Goal: Information Seeking & Learning: Stay updated

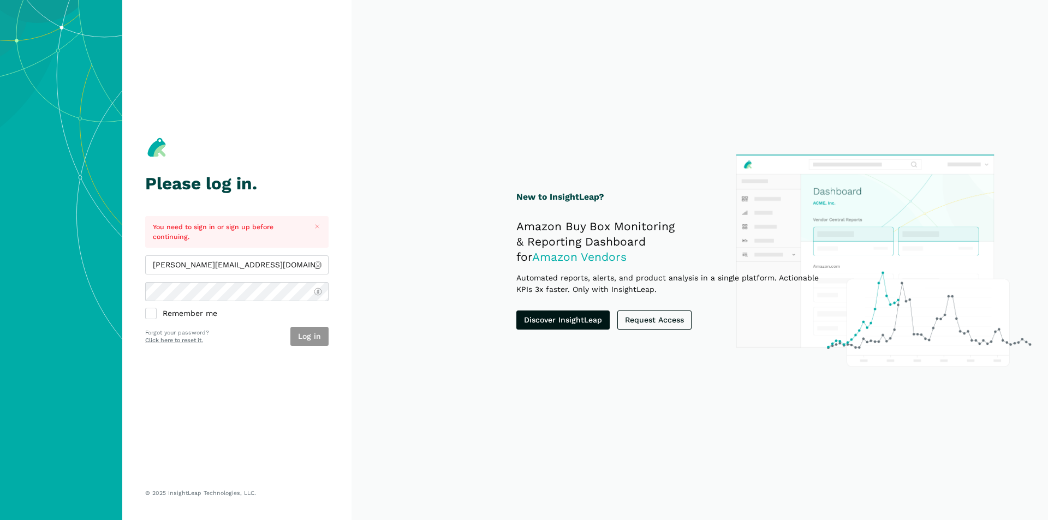
click at [319, 339] on button "Log in" at bounding box center [309, 336] width 38 height 19
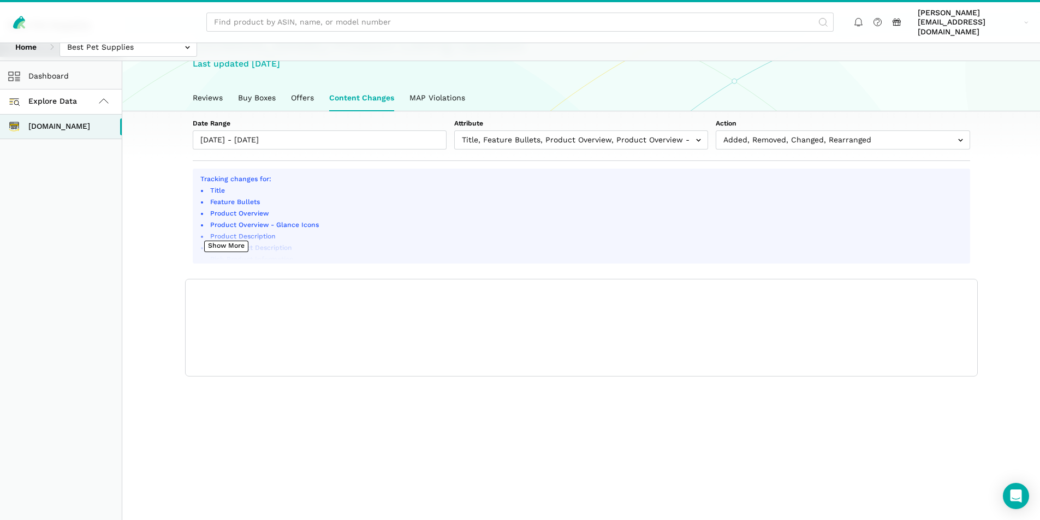
scroll to position [61, 0]
click at [260, 92] on link "Buy Boxes" at bounding box center [256, 97] width 53 height 25
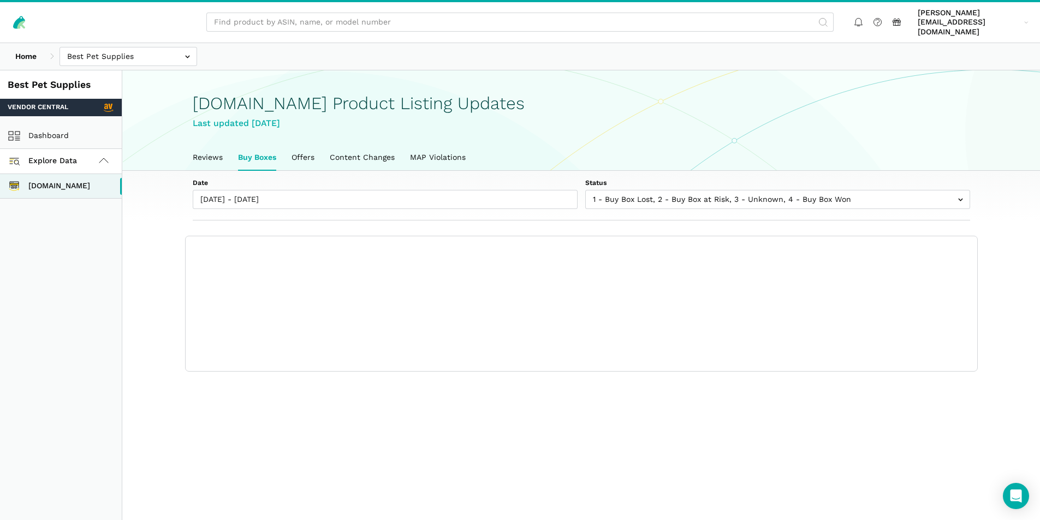
scroll to position [4, 0]
click at [351, 148] on link "Content Changes" at bounding box center [362, 157] width 80 height 25
click at [355, 151] on link "Content Changes" at bounding box center [362, 157] width 80 height 25
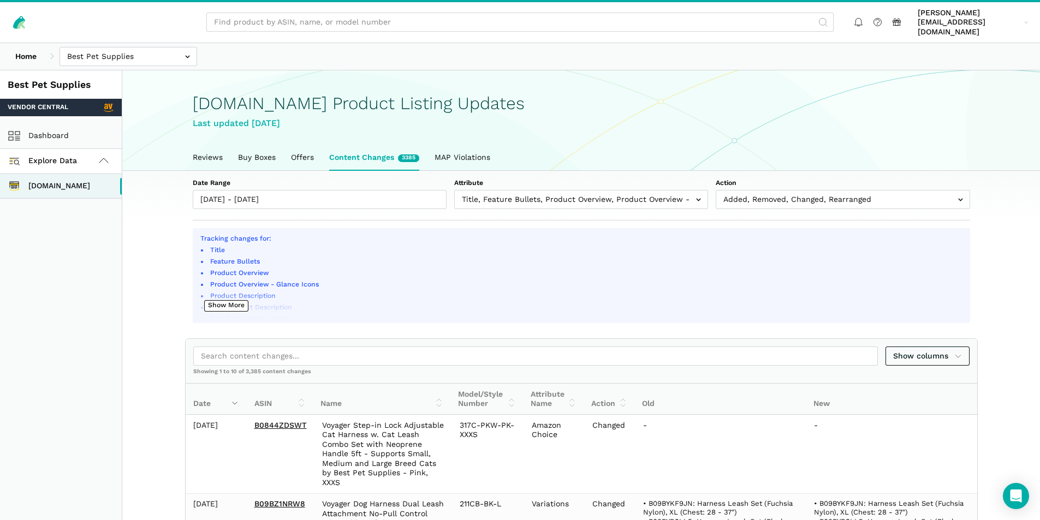
click at [274, 153] on link "Buy Boxes" at bounding box center [256, 157] width 53 height 25
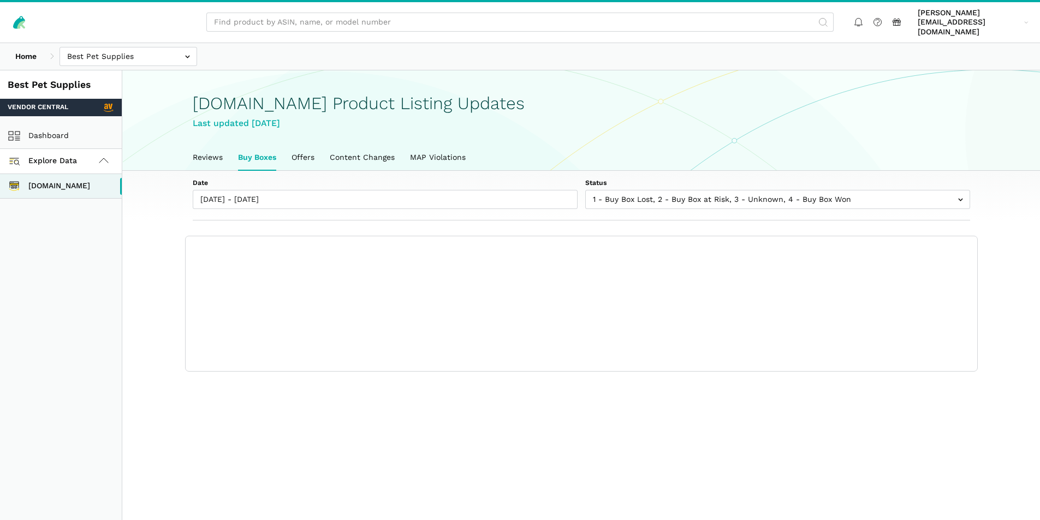
scroll to position [4, 0]
click at [363, 152] on link "Content Changes" at bounding box center [362, 157] width 80 height 25
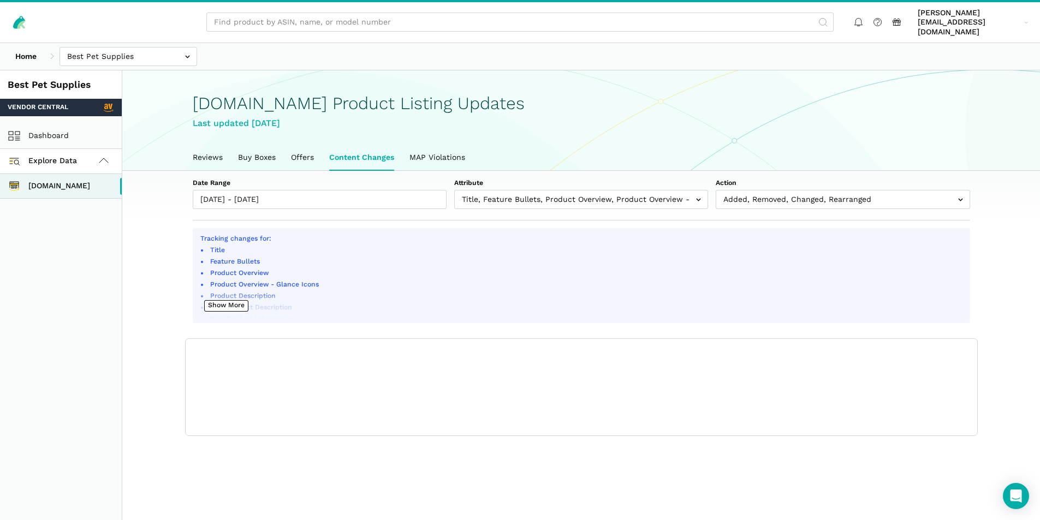
scroll to position [4, 0]
click at [492, 190] on input "text" at bounding box center [581, 199] width 254 height 19
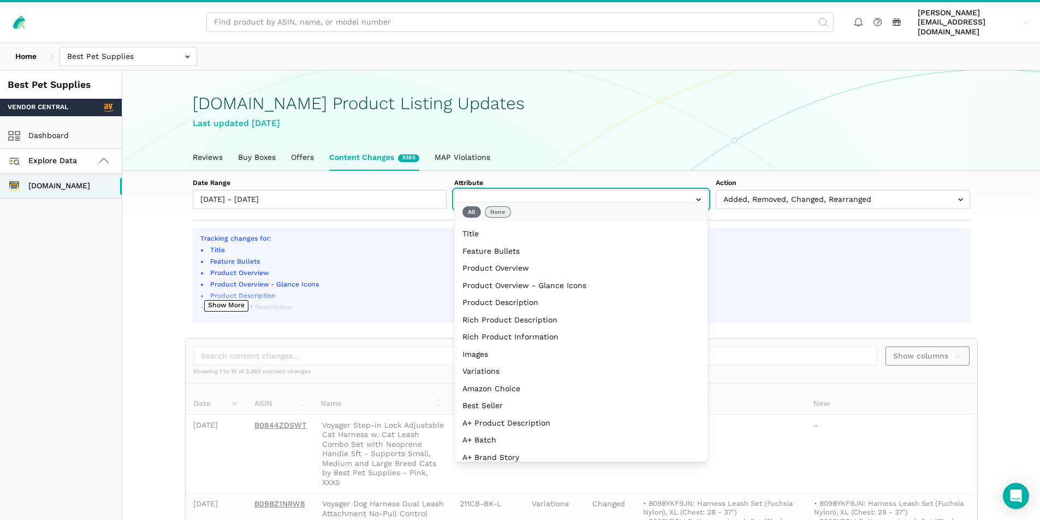
click at [491, 208] on button "None" at bounding box center [498, 211] width 26 height 11
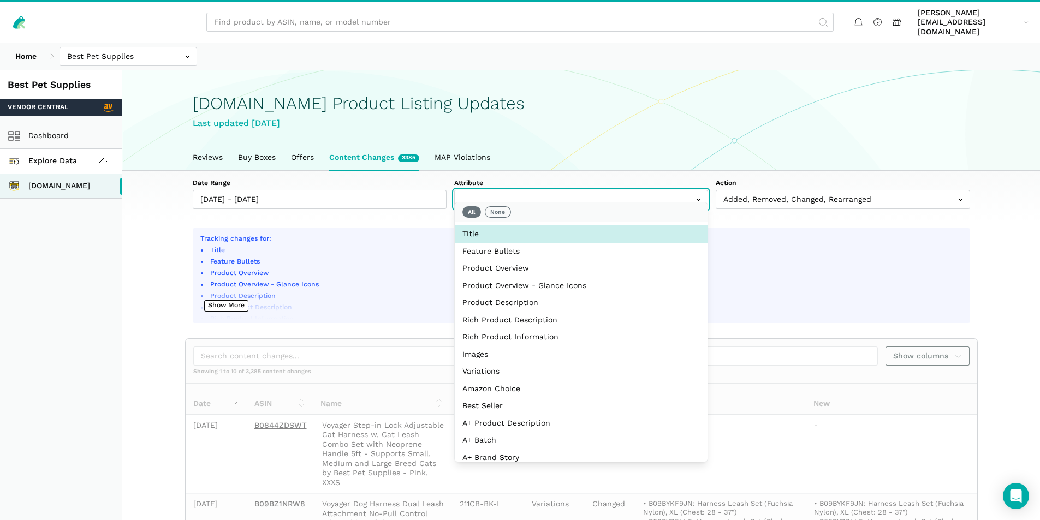
select select "title"
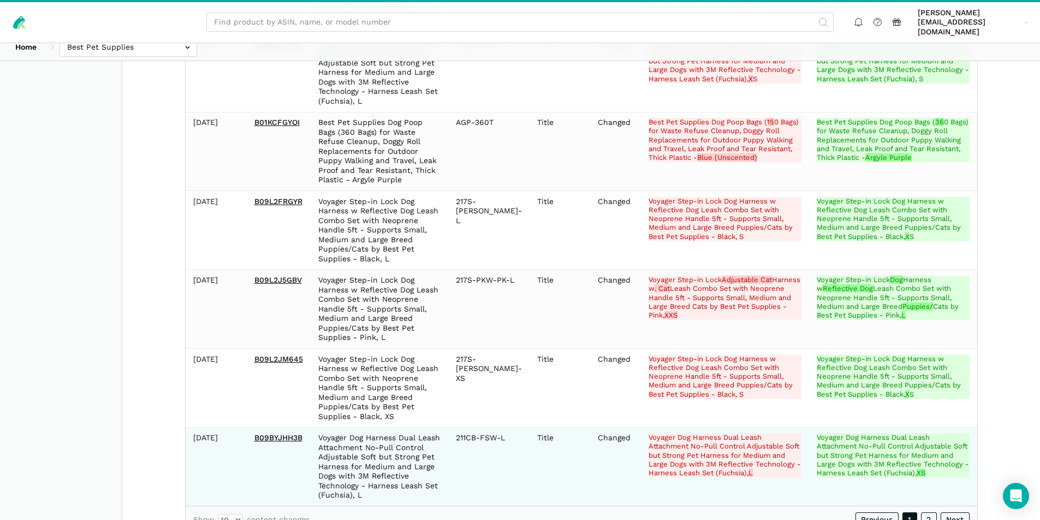
scroll to position [732, 0]
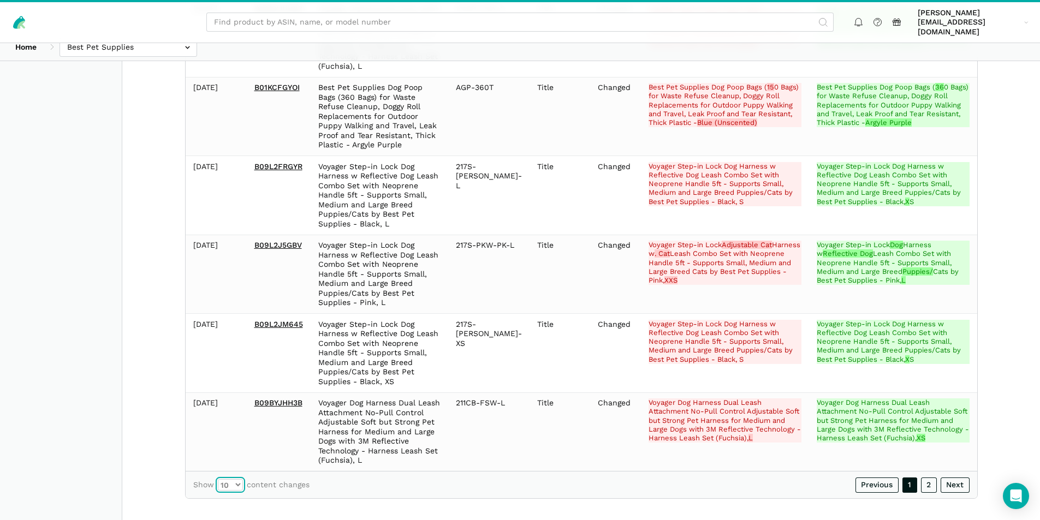
click at [236, 479] on select "10 25 50 100" at bounding box center [230, 484] width 25 height 11
select select "100"
click at [218, 479] on select "10 25 50 100" at bounding box center [230, 484] width 25 height 11
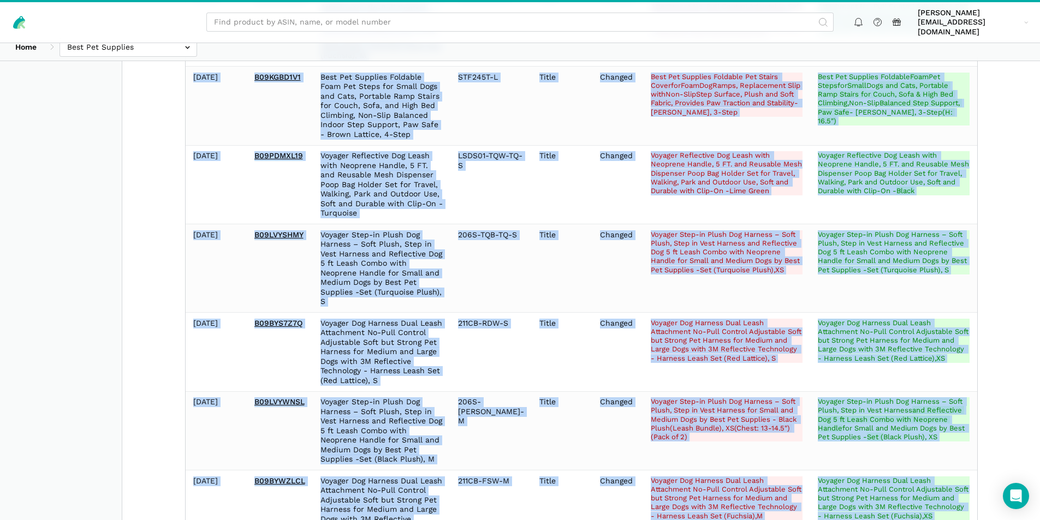
scroll to position [1539, 0]
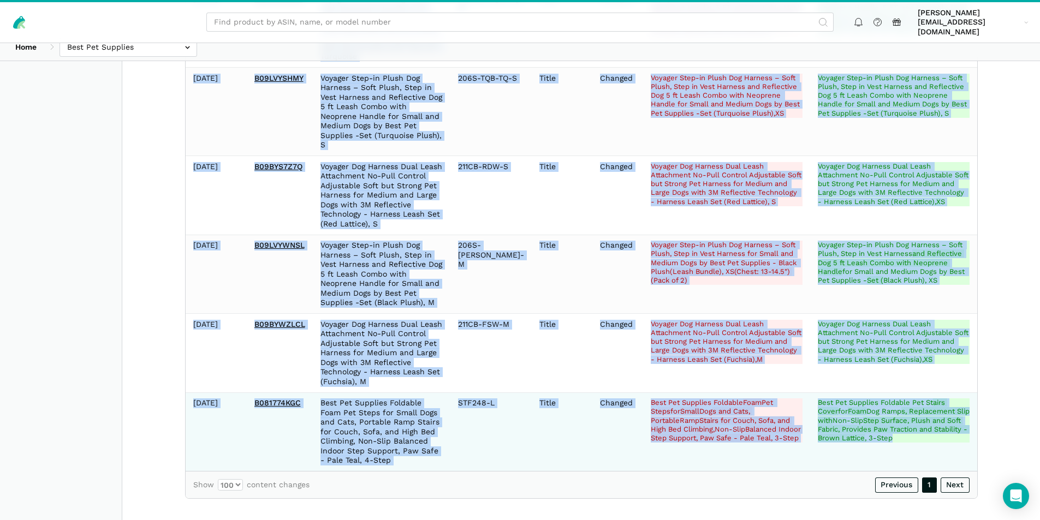
drag, startPoint x: 192, startPoint y: 198, endPoint x: 922, endPoint y: 457, distance: 774.1
copy tbody "2025-08-13 B09BYJHH3B Voyager Dog Harness Dual Leash Attachment No-Pull Control…"
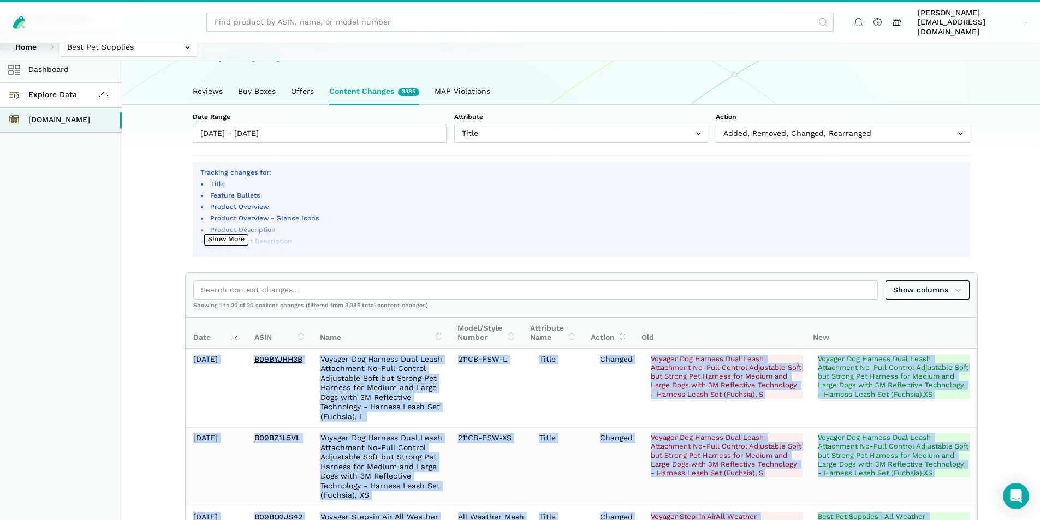
scroll to position [230, 0]
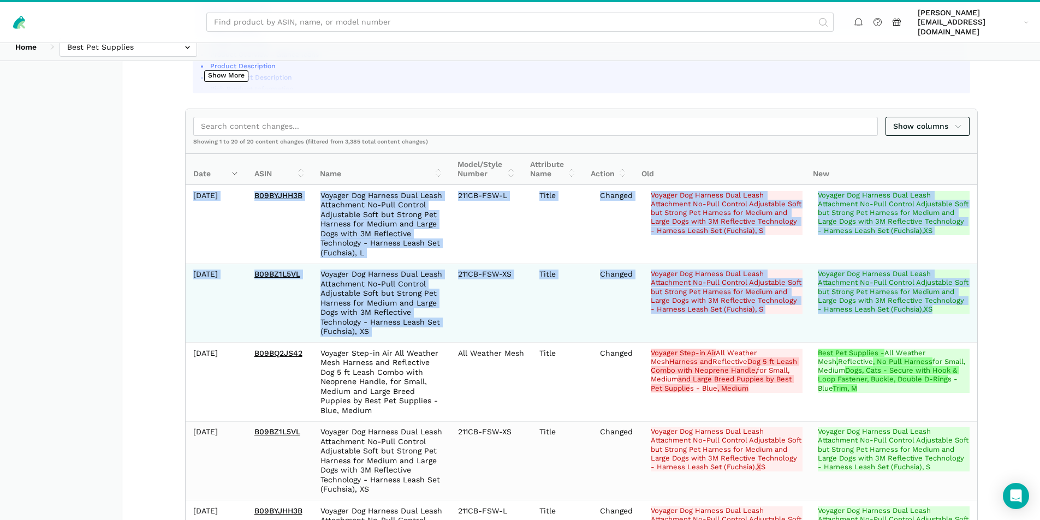
click at [913, 307] on td "Voyager Dog Harness Dual Leash Attachment No-Pull Control Adjustable Soft but S…" at bounding box center [893, 303] width 167 height 79
copy tbody "2025-08-13 B09BYJHH3B Voyager Dog Harness Dual Leash Attachment No-Pull Control…"
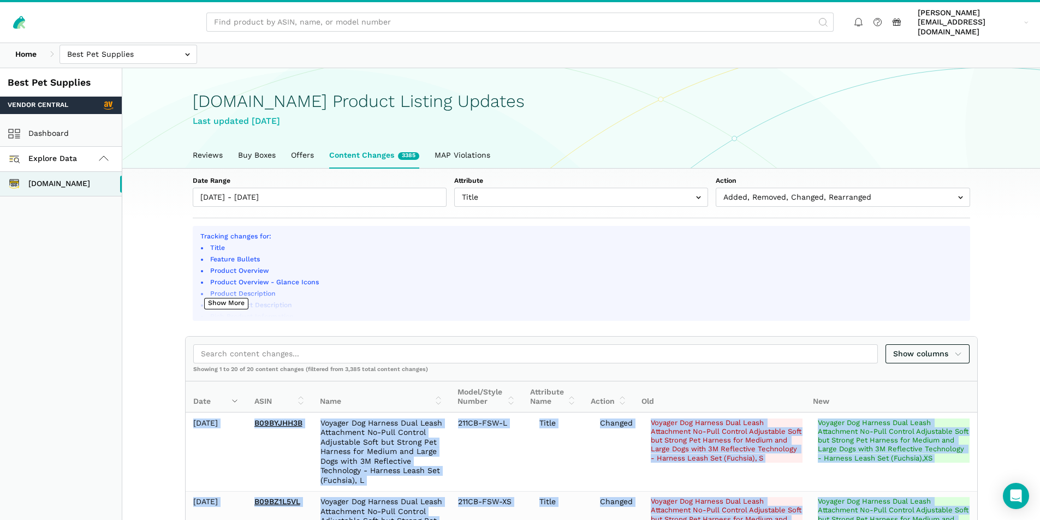
scroll to position [0, 0]
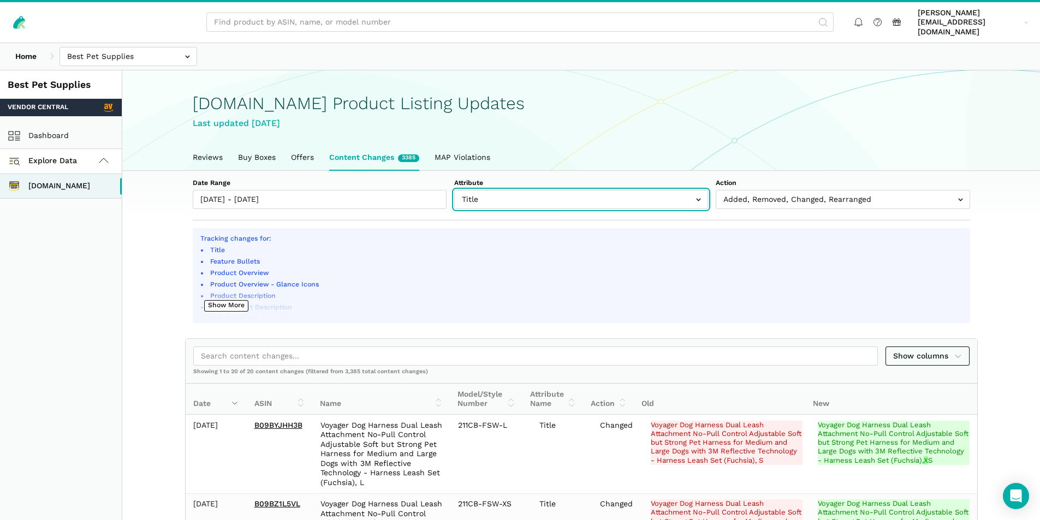
click at [527, 190] on input "text" at bounding box center [581, 199] width 254 height 19
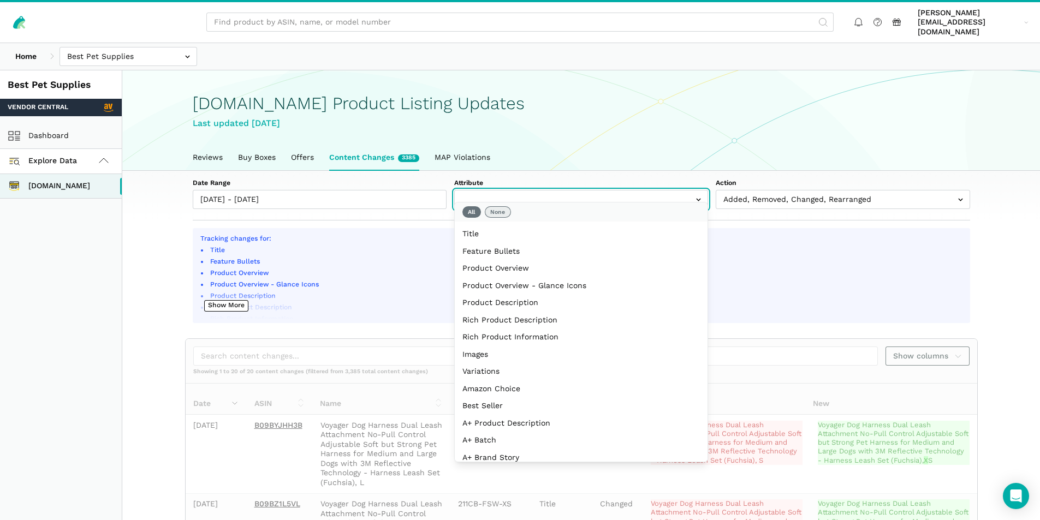
click at [490, 213] on button "None" at bounding box center [498, 211] width 26 height 11
select select "feature_bullets"
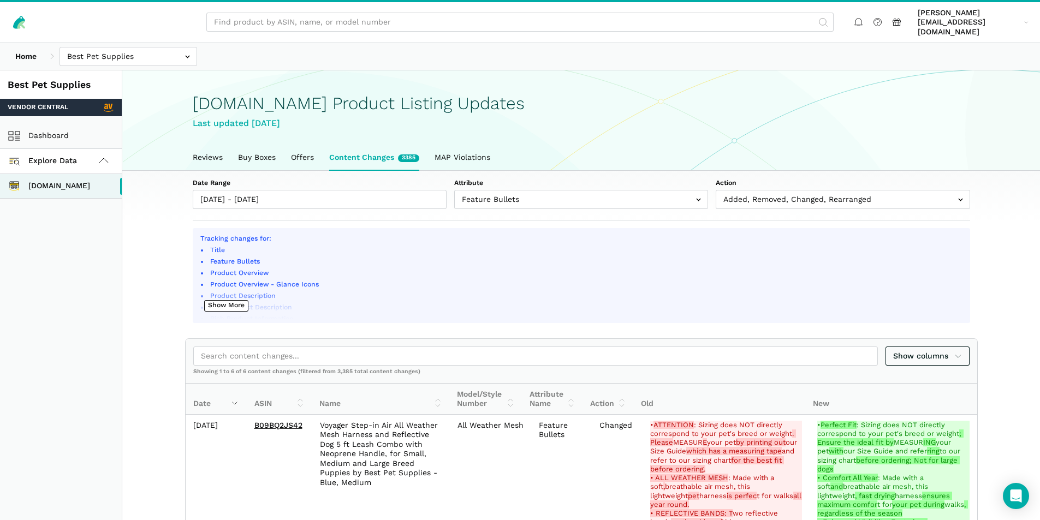
drag, startPoint x: 999, startPoint y: 264, endPoint x: 992, endPoint y: 265, distance: 7.8
click at [559, 190] on input "text" at bounding box center [581, 199] width 254 height 19
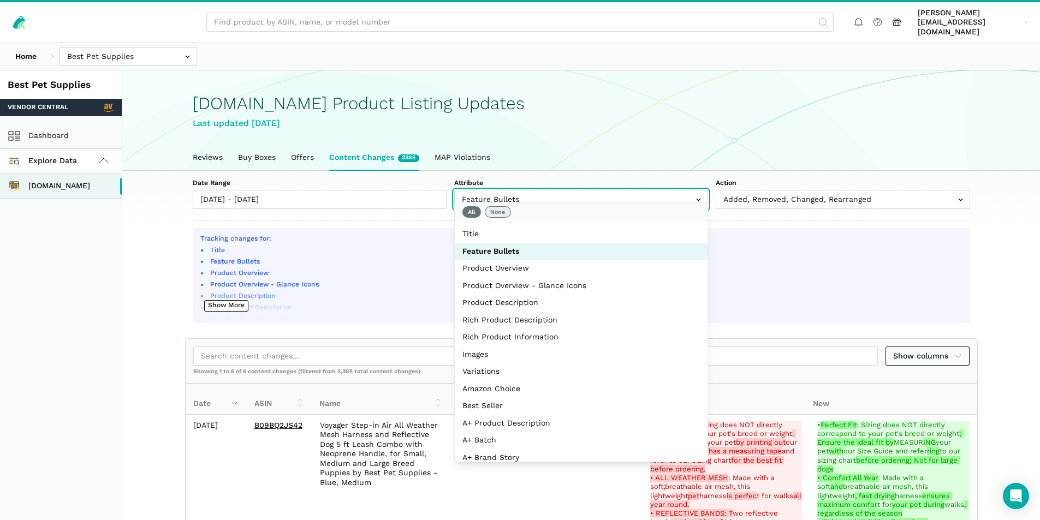
click at [498, 213] on button "None" at bounding box center [498, 211] width 26 height 11
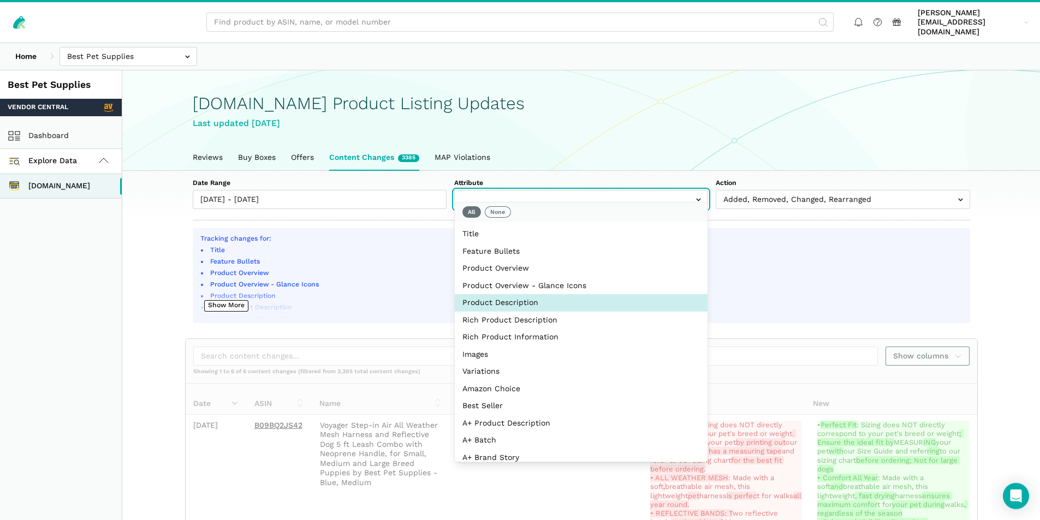
select select "product_description"
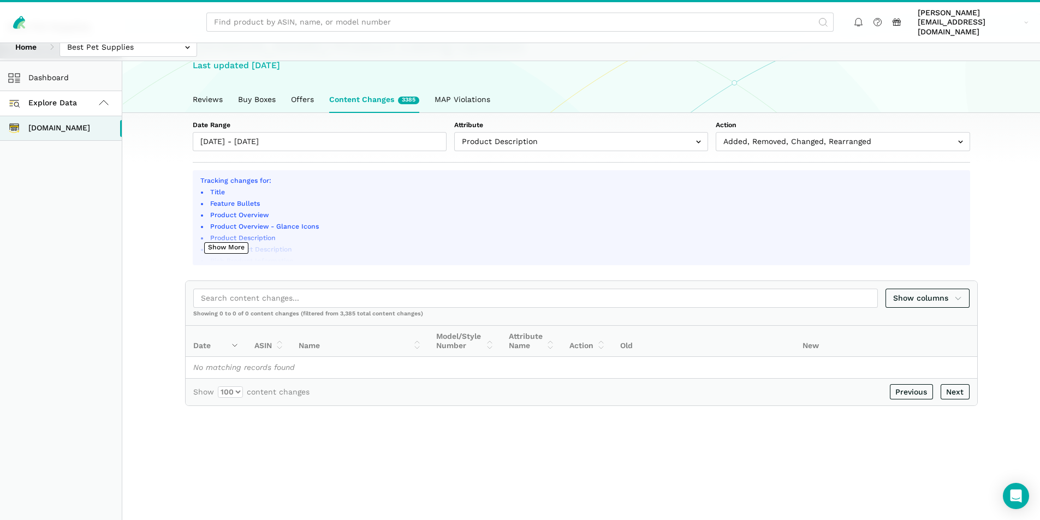
scroll to position [61, 0]
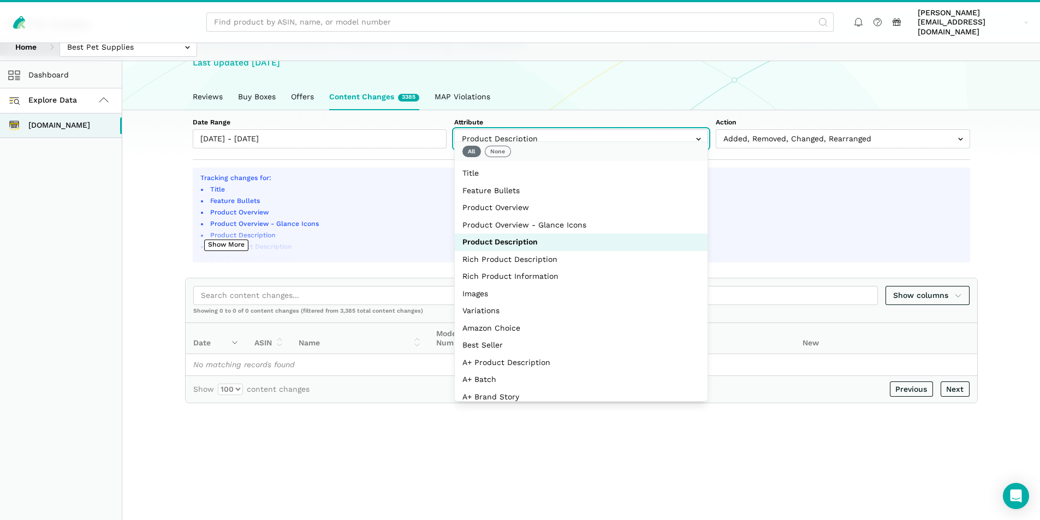
click at [616, 129] on input "text" at bounding box center [581, 138] width 254 height 19
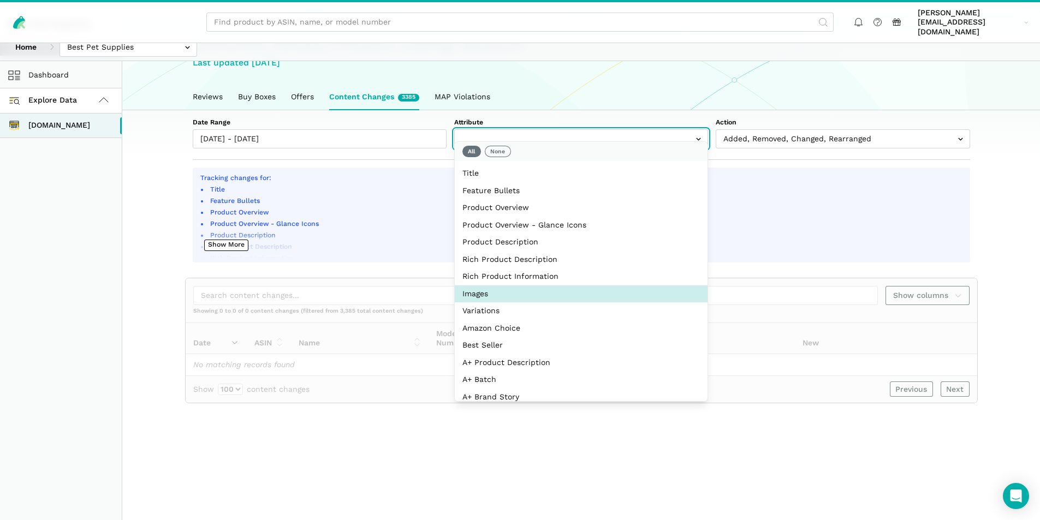
select select "image_urls"
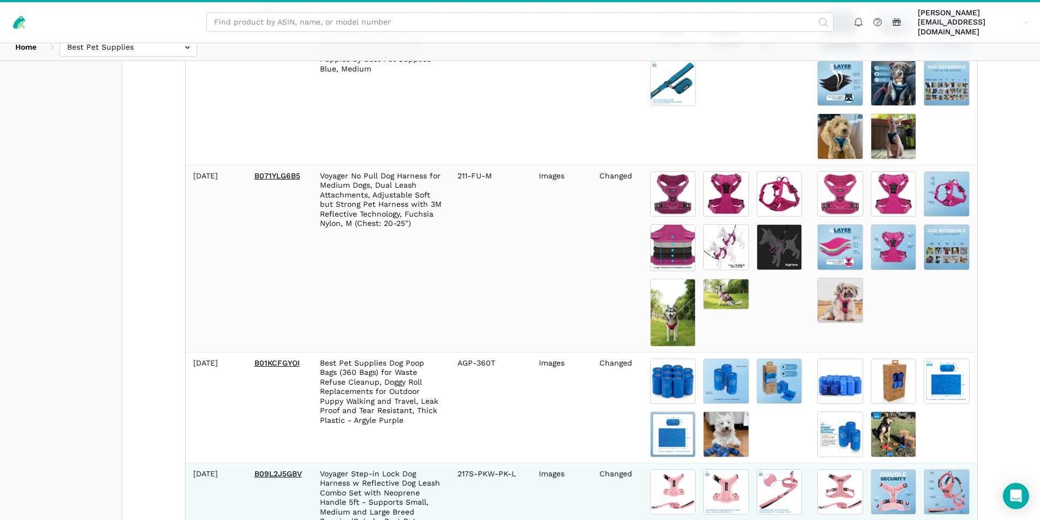
scroll to position [388, 0]
